Goal: Task Accomplishment & Management: Use online tool/utility

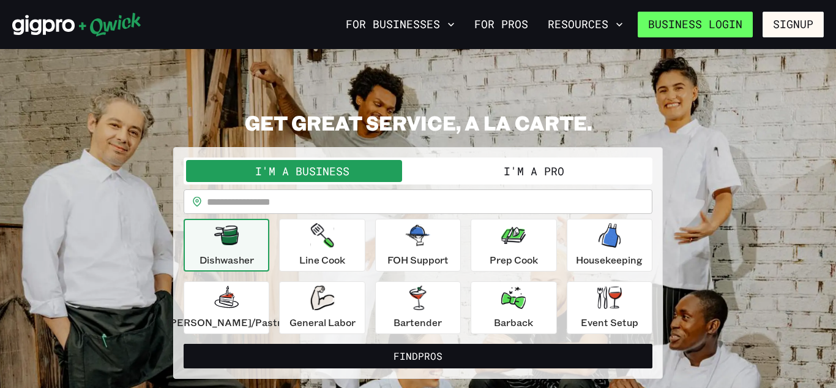
click at [732, 23] on link "Business Login" at bounding box center [695, 25] width 115 height 26
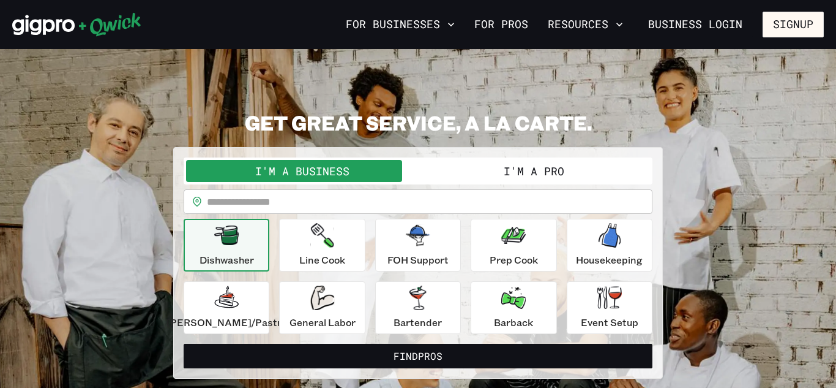
click at [535, 167] on button "I'm a Pro" at bounding box center [534, 171] width 232 height 22
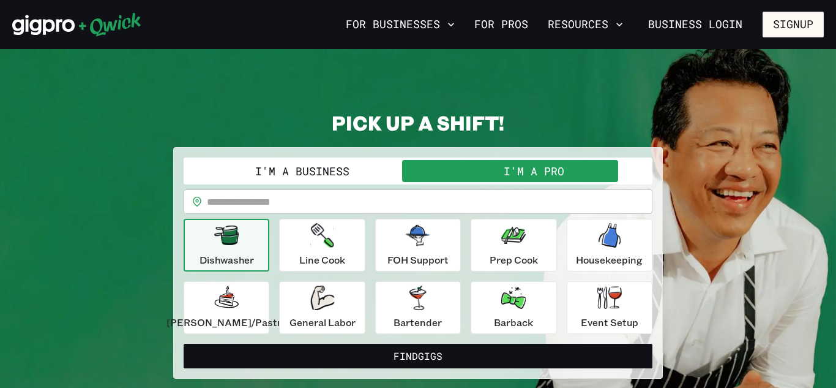
click at [365, 191] on input "text" at bounding box center [430, 201] width 446 height 24
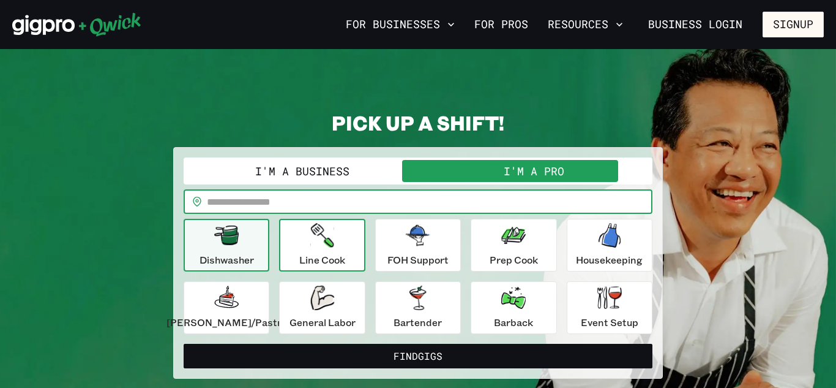
type input "*****"
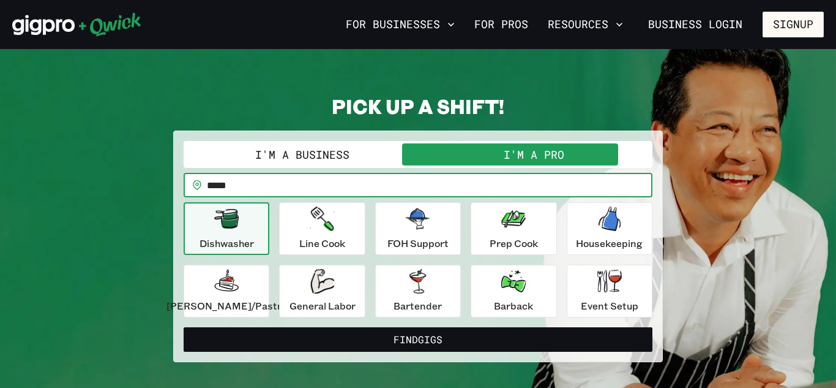
scroll to position [118, 0]
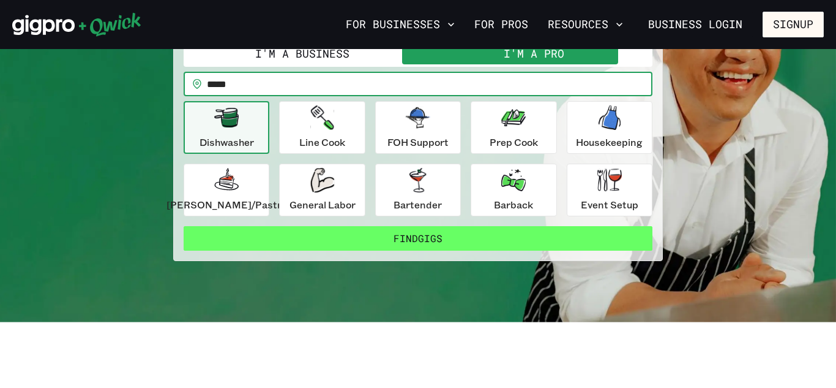
click at [387, 244] on button "Find Gigs" at bounding box center [418, 238] width 469 height 24
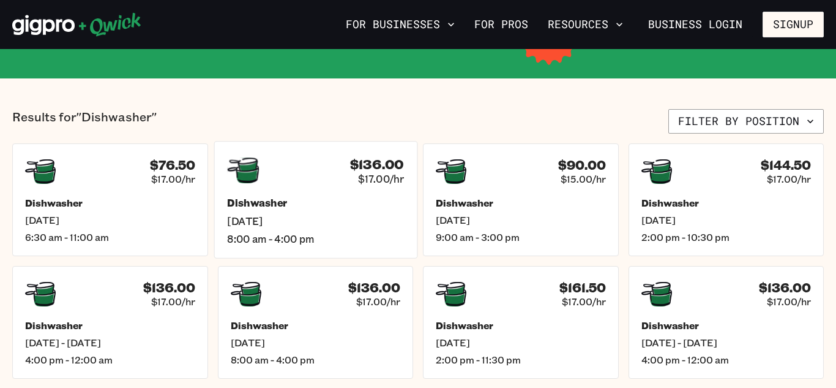
scroll to position [249, 0]
click at [328, 189] on div "$136.00 $17.00/hr Dishwasher [DATE] 8:00 am - 4:00 pm" at bounding box center [315, 199] width 203 height 117
